Goal: Find specific page/section: Find specific page/section

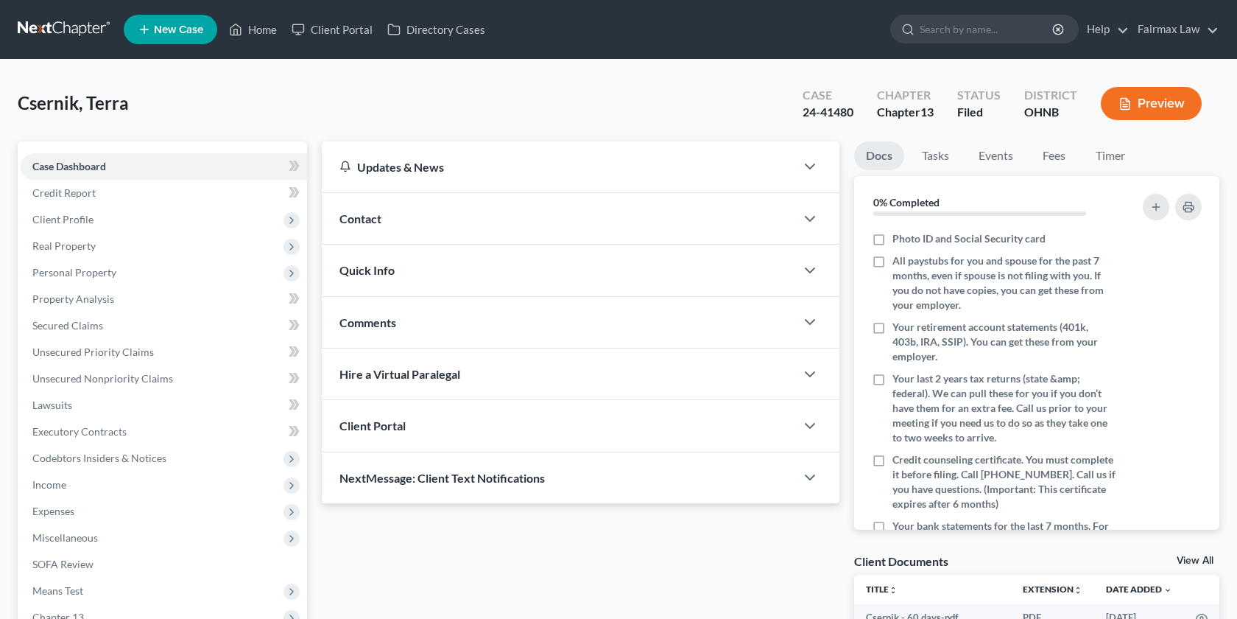
scroll to position [276, 0]
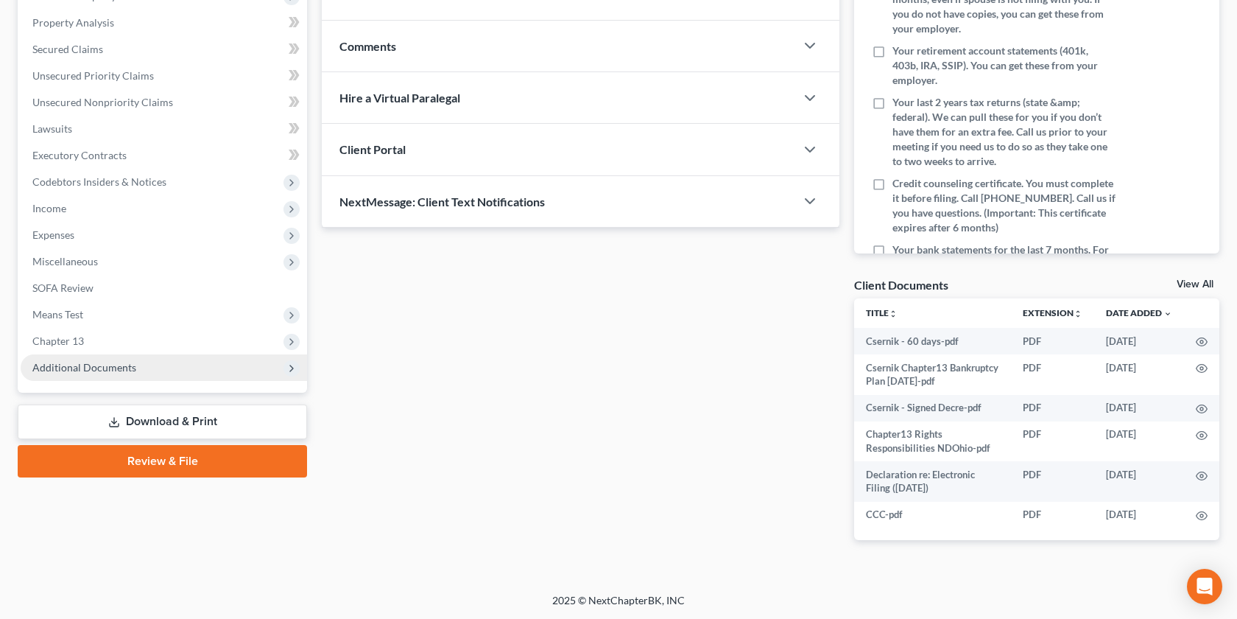
click at [130, 370] on span "Additional Documents" at bounding box center [84, 367] width 104 height 13
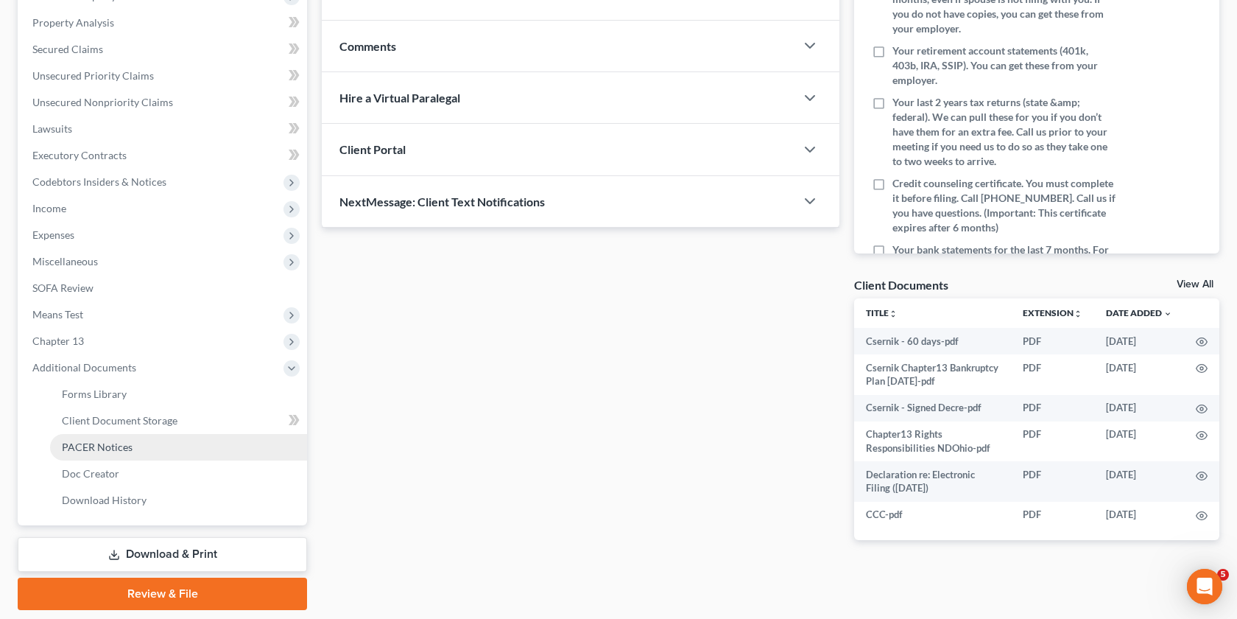
scroll to position [0, 0]
click at [147, 453] on link "PACER Notices" at bounding box center [178, 447] width 257 height 27
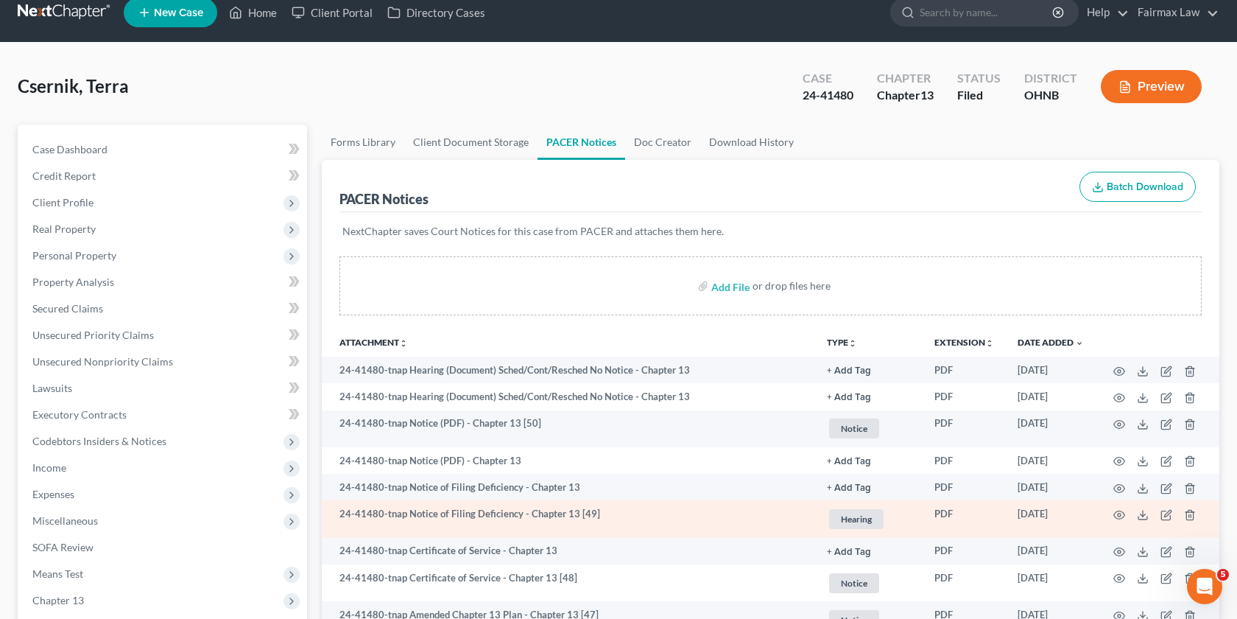
scroll to position [20, 0]
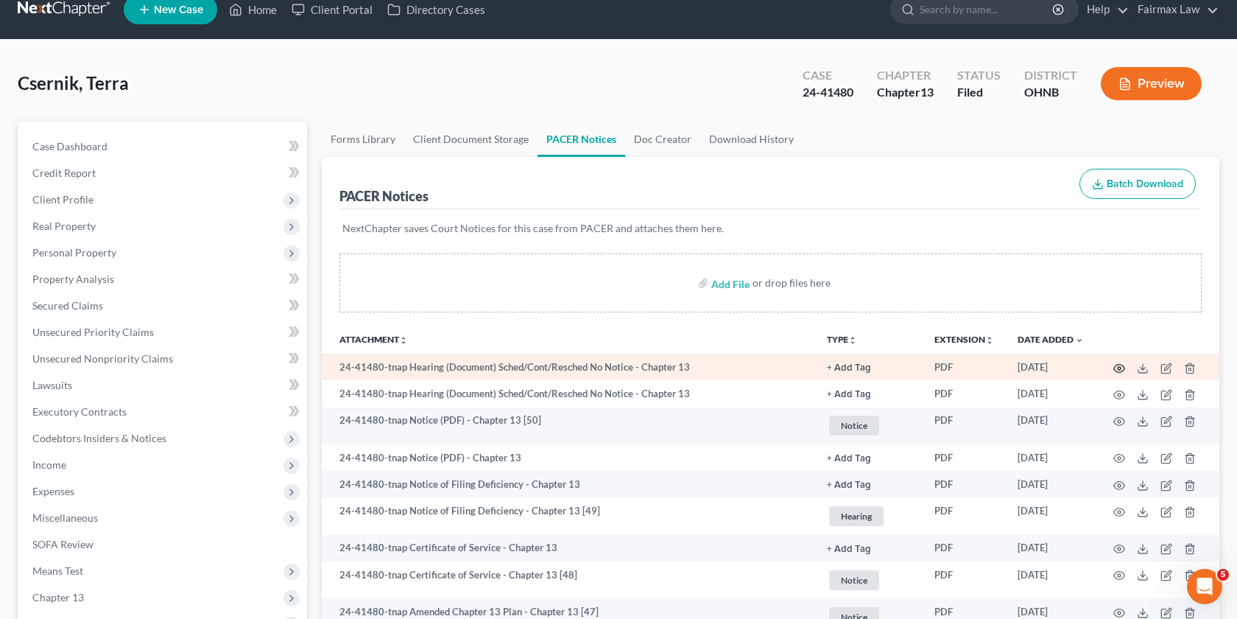
click at [1117, 366] on icon "button" at bounding box center [1120, 368] width 12 height 12
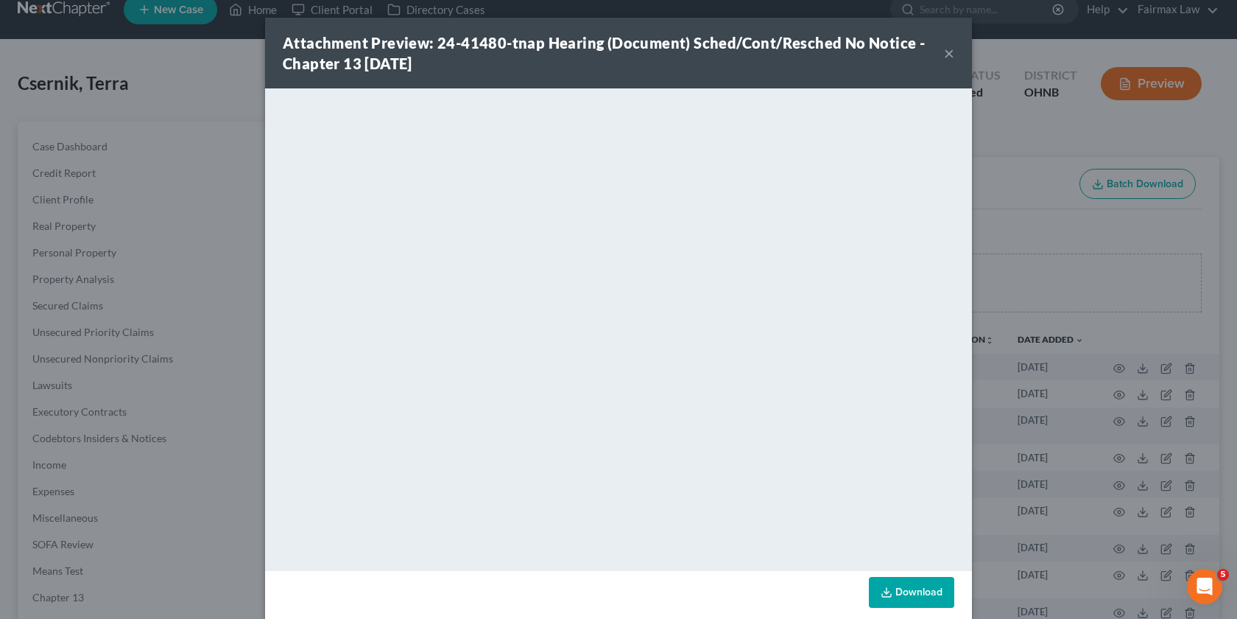
click at [1050, 373] on div "Attachment Preview: 24-41480-tnap Hearing (Document) Sched/Cont/Resched No Noti…" at bounding box center [618, 309] width 1237 height 619
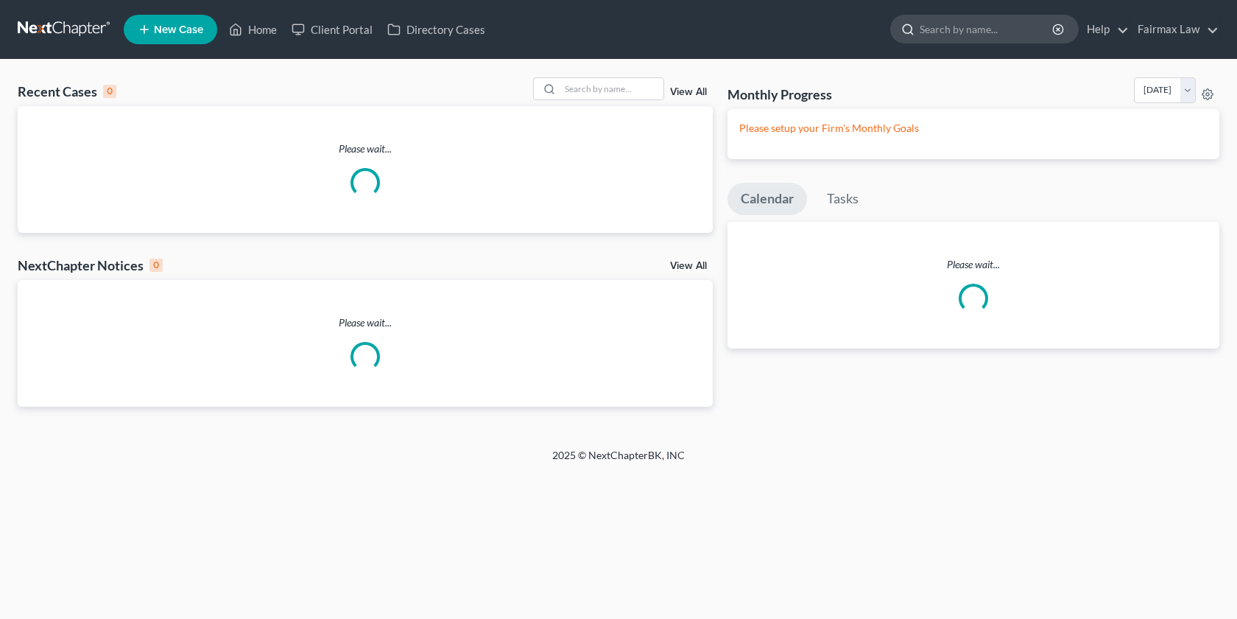
click at [992, 29] on input "search" at bounding box center [987, 28] width 135 height 27
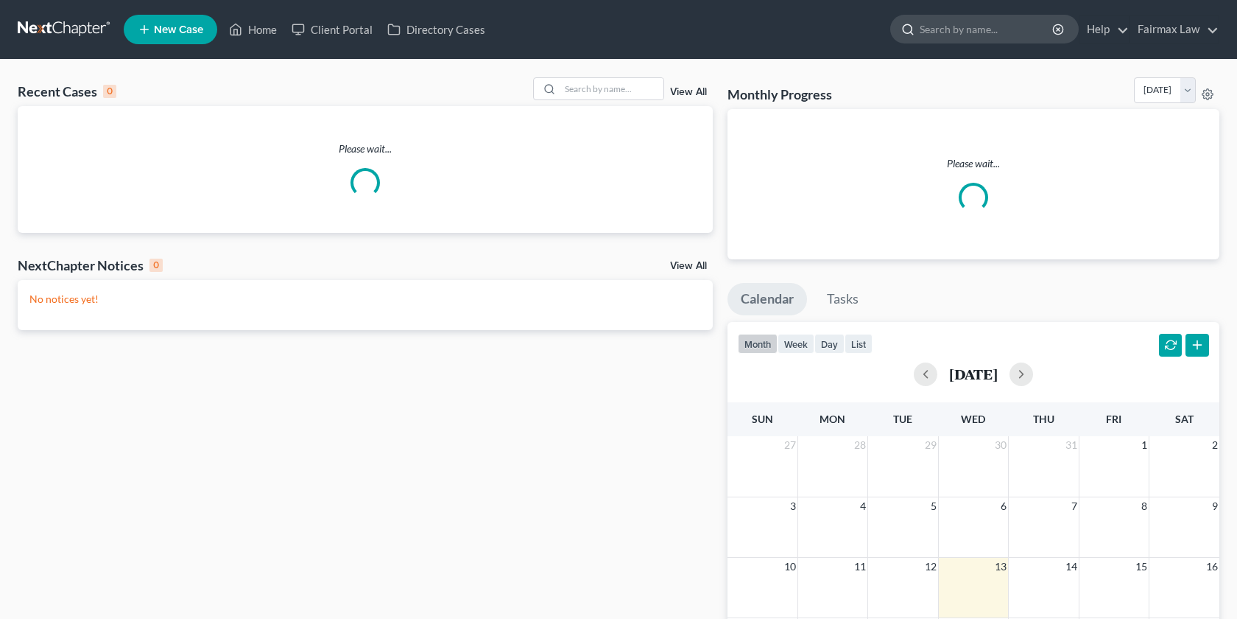
paste input "[PERSON_NAME]"
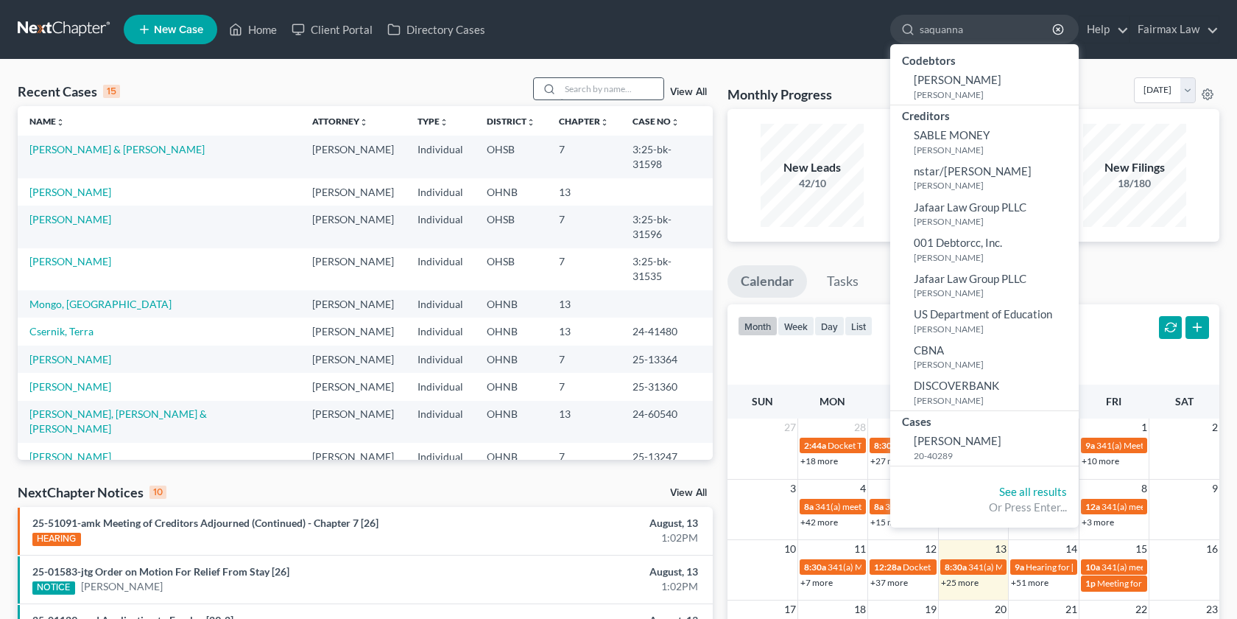
type input "saquanna"
click at [603, 82] on input "search" at bounding box center [611, 88] width 103 height 21
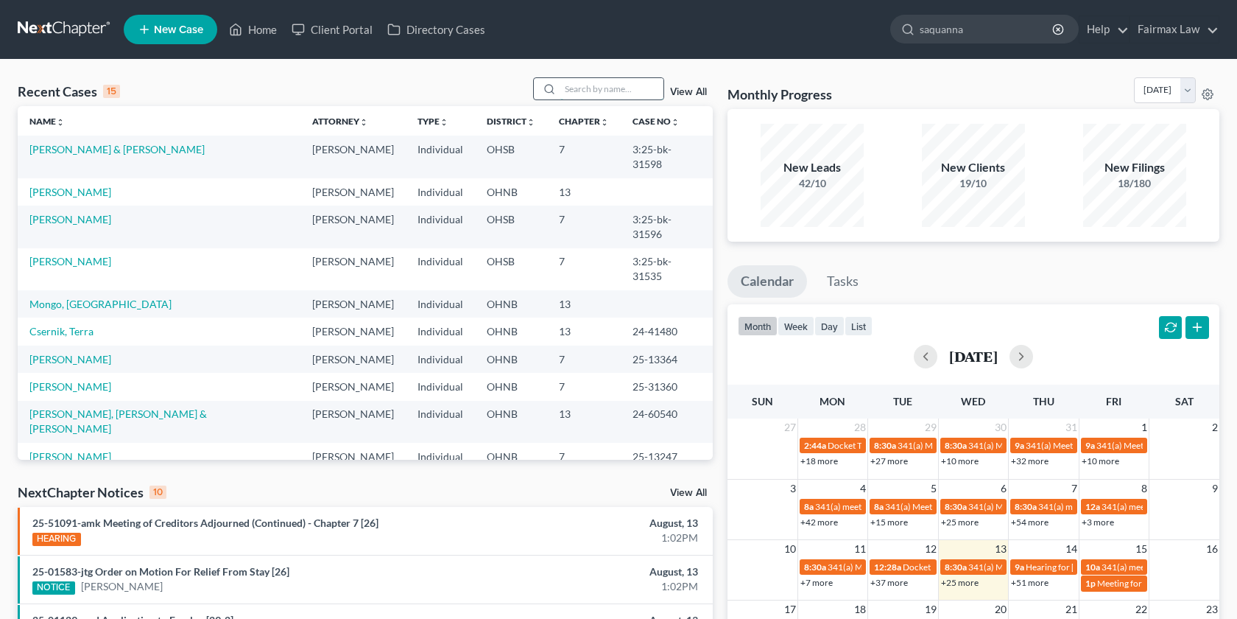
paste input "[PERSON_NAME]"
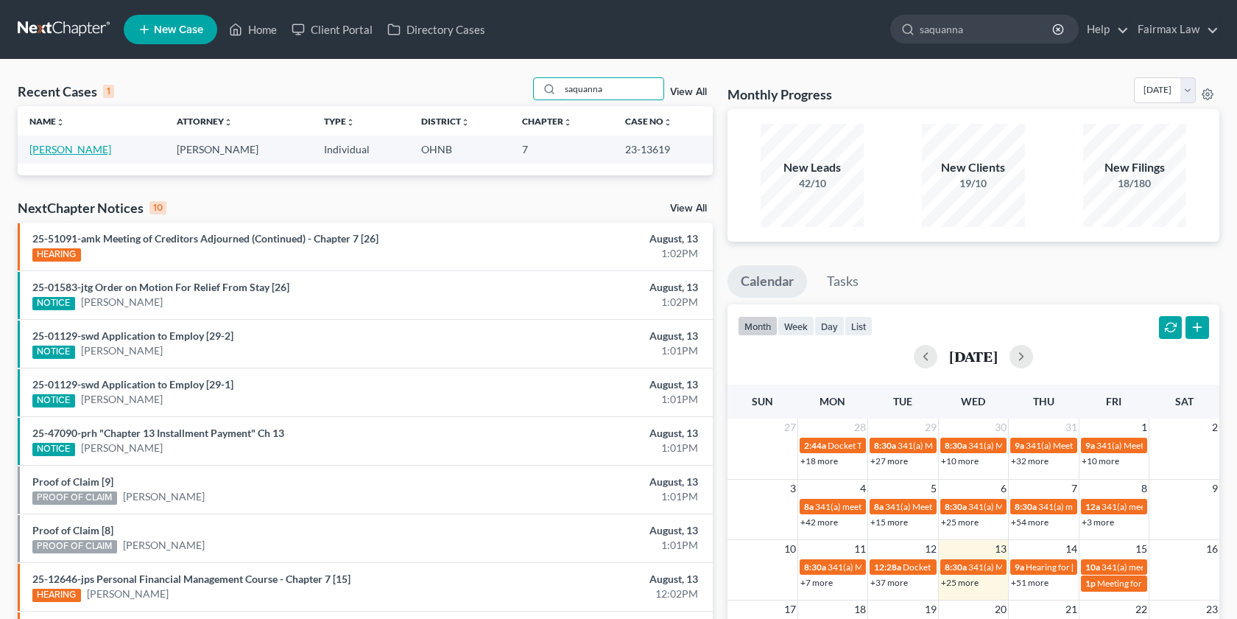
type input "saquanna"
click at [65, 154] on link "[PERSON_NAME]" at bounding box center [70, 149] width 82 height 13
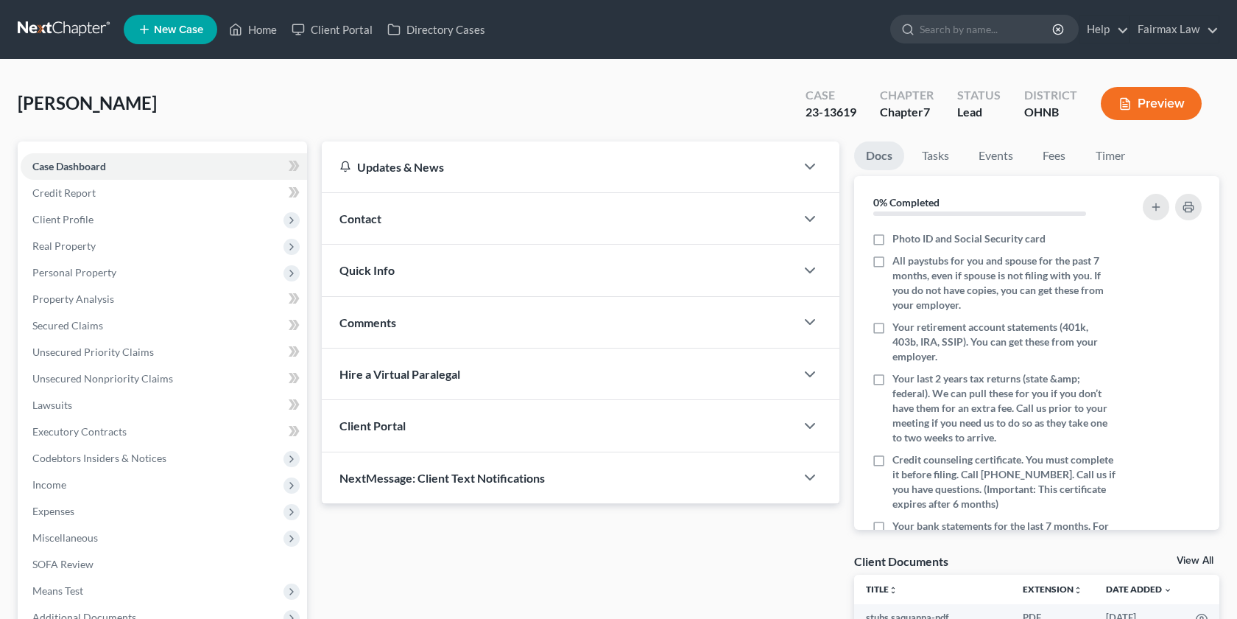
scroll to position [236, 0]
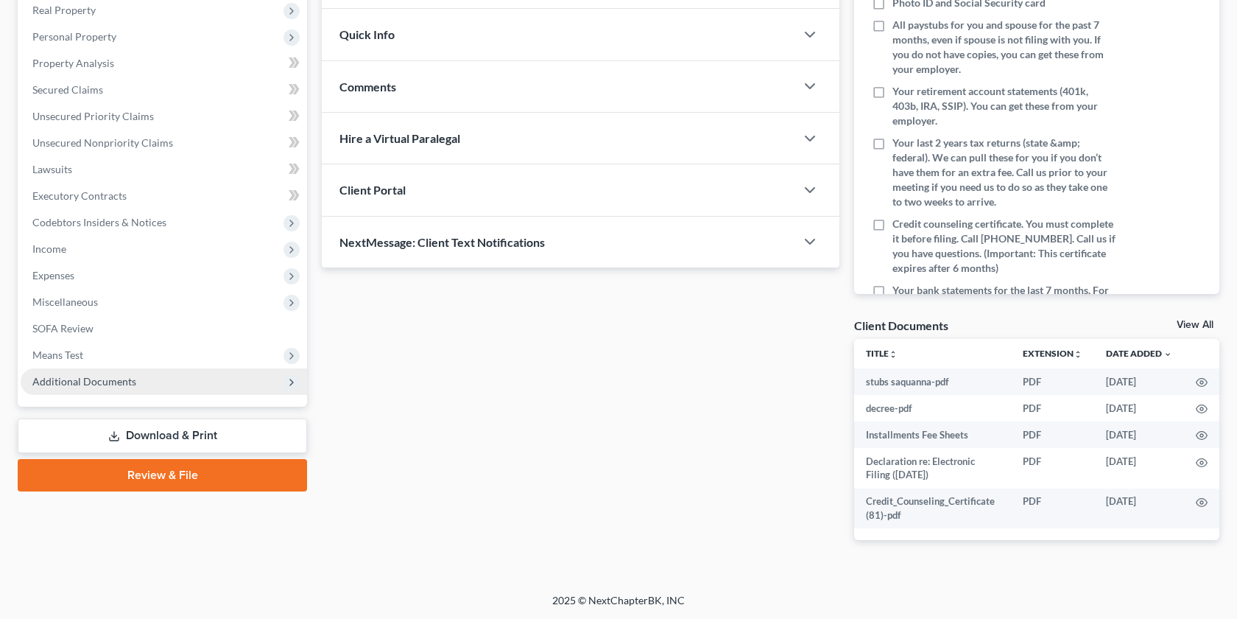
click at [226, 379] on span "Additional Documents" at bounding box center [164, 381] width 287 height 27
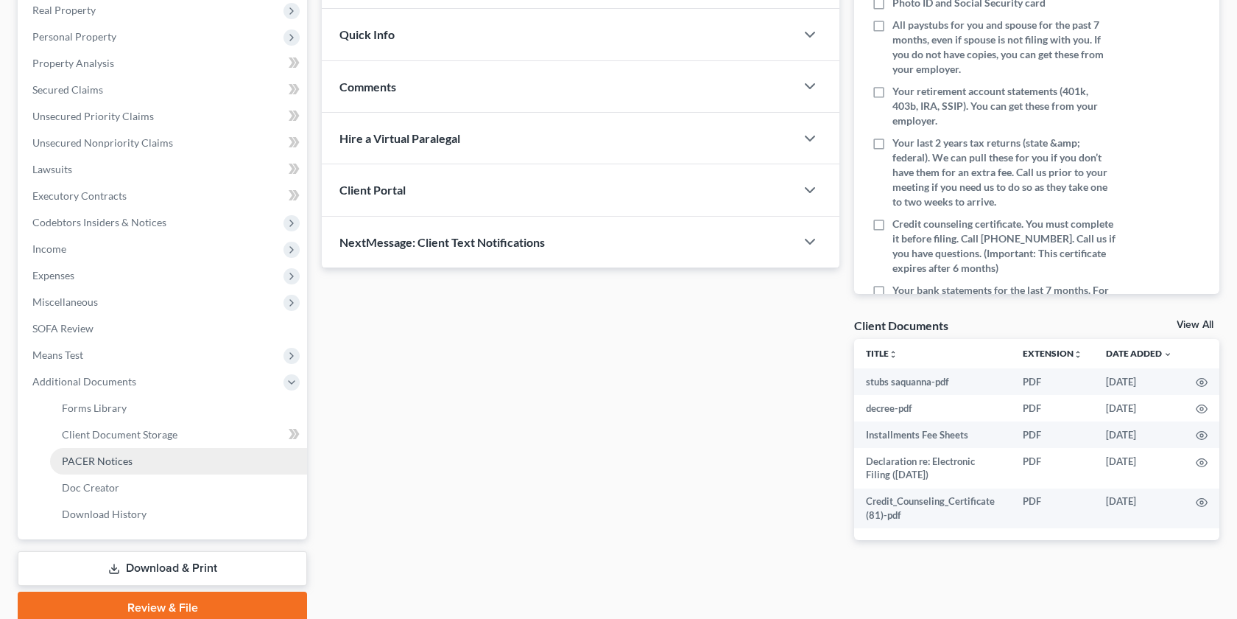
click at [192, 463] on link "PACER Notices" at bounding box center [178, 461] width 257 height 27
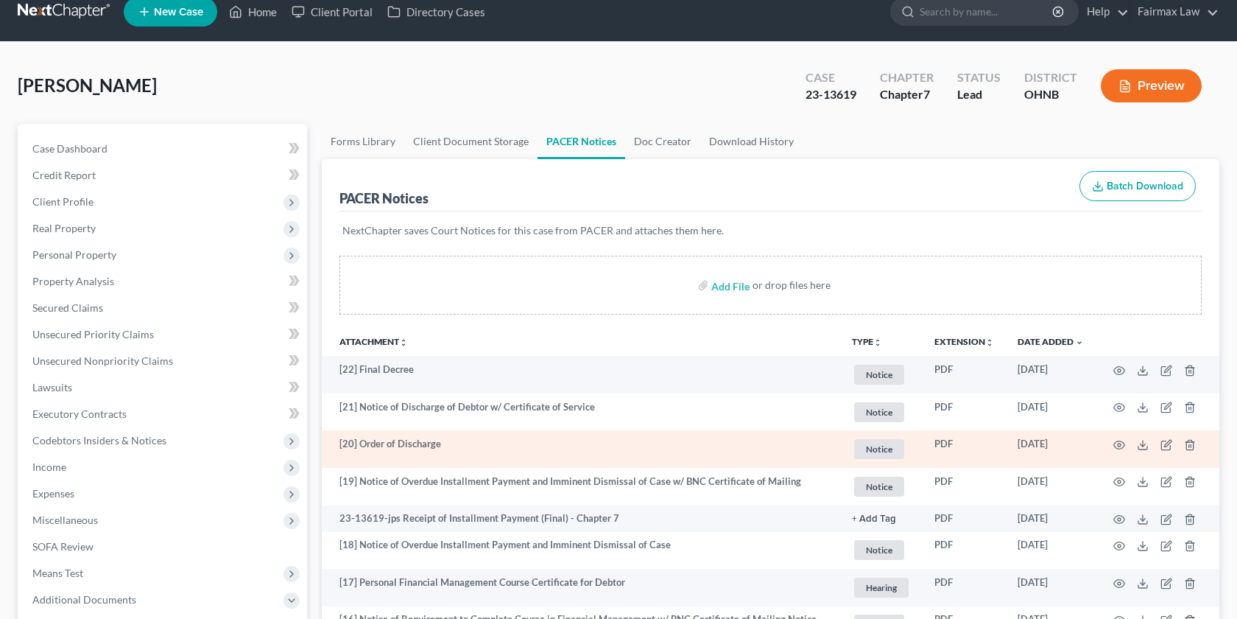
scroll to position [21, 0]
